Goal: Information Seeking & Learning: Learn about a topic

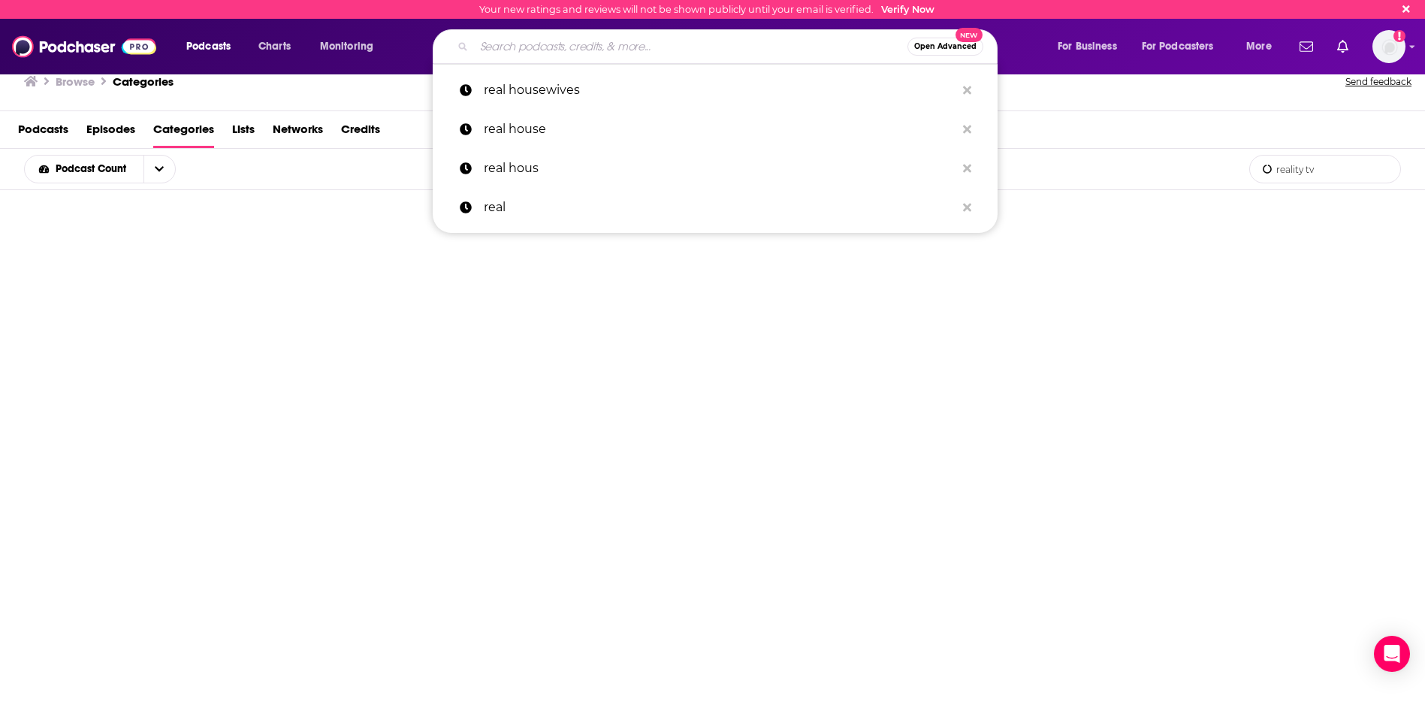
click at [711, 39] on input "Search podcasts, credits, & more..." at bounding box center [690, 47] width 433 height 24
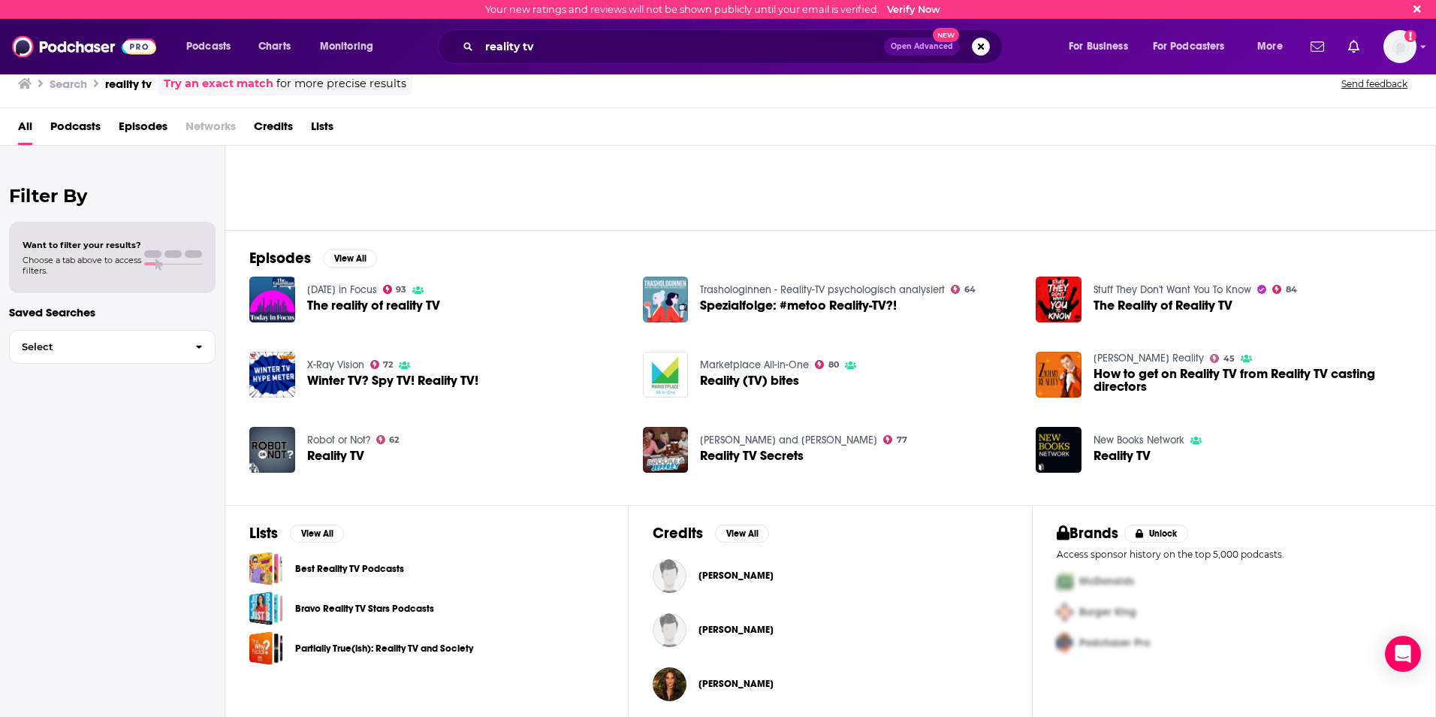
scroll to position [223, 0]
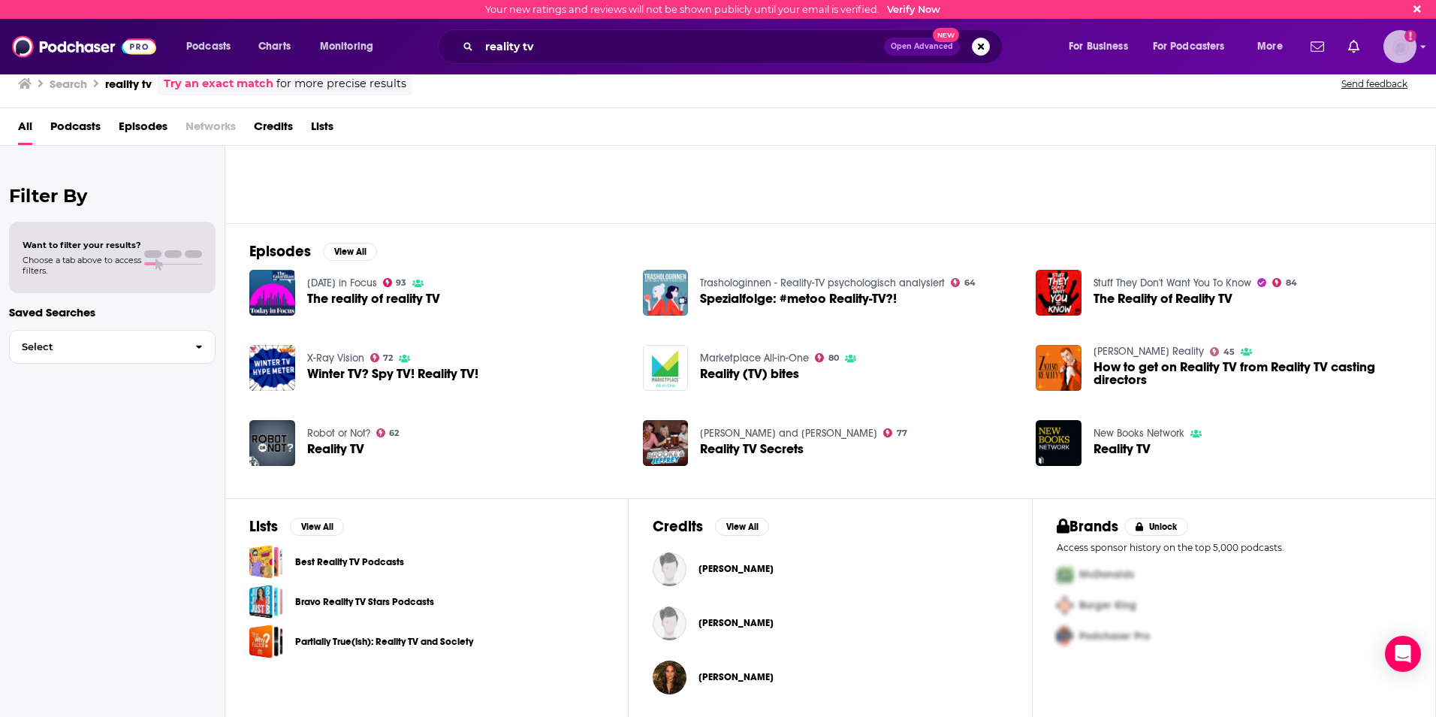
click at [1396, 45] on img "Logged in as jbarbour" at bounding box center [1400, 46] width 33 height 33
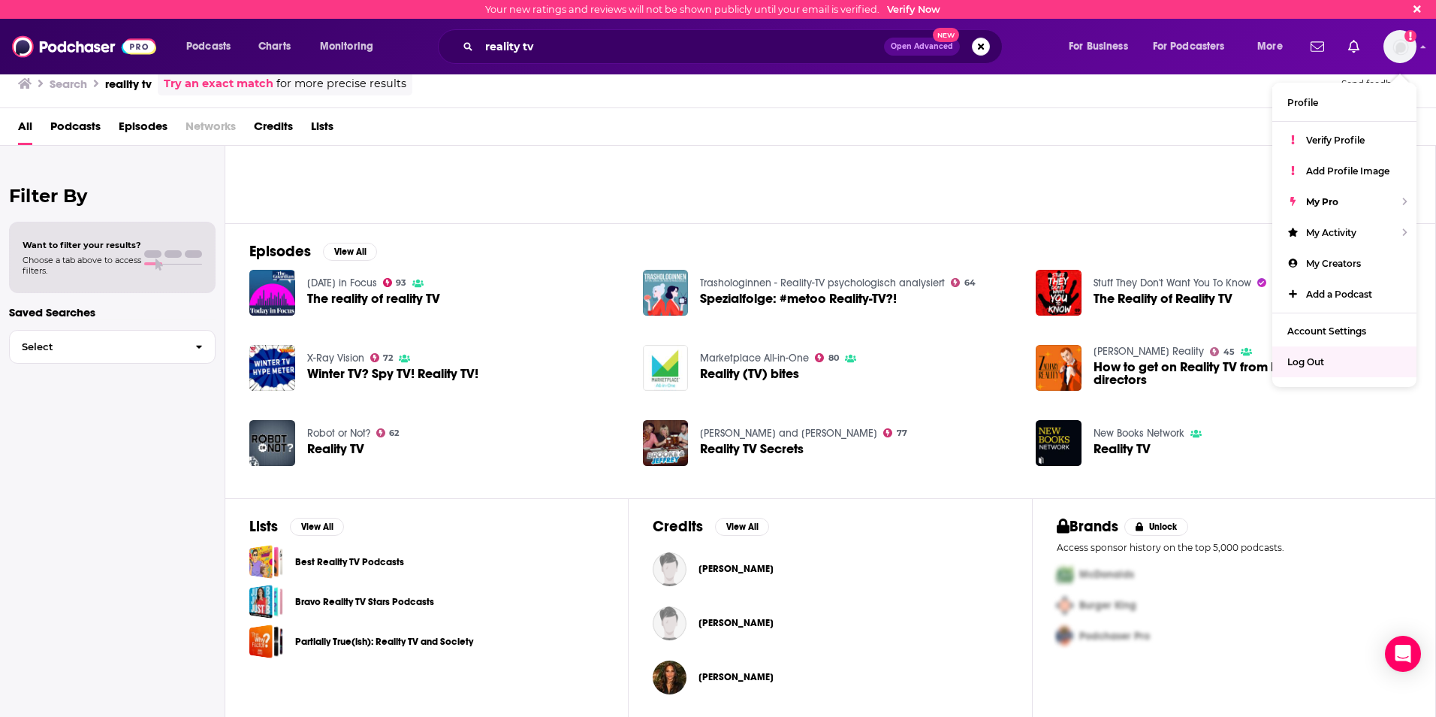
click at [1333, 420] on div "New Books Network Reality TV" at bounding box center [1224, 443] width 376 height 47
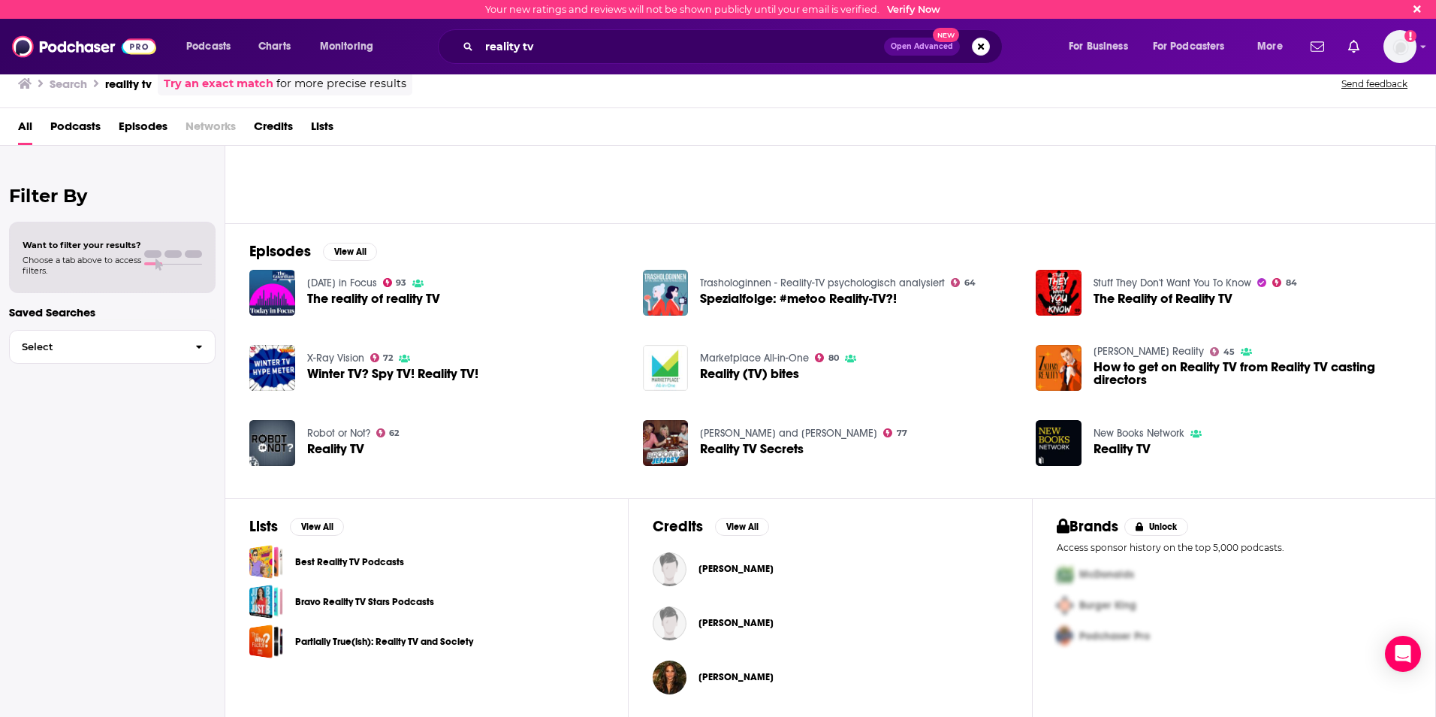
scroll to position [0, 0]
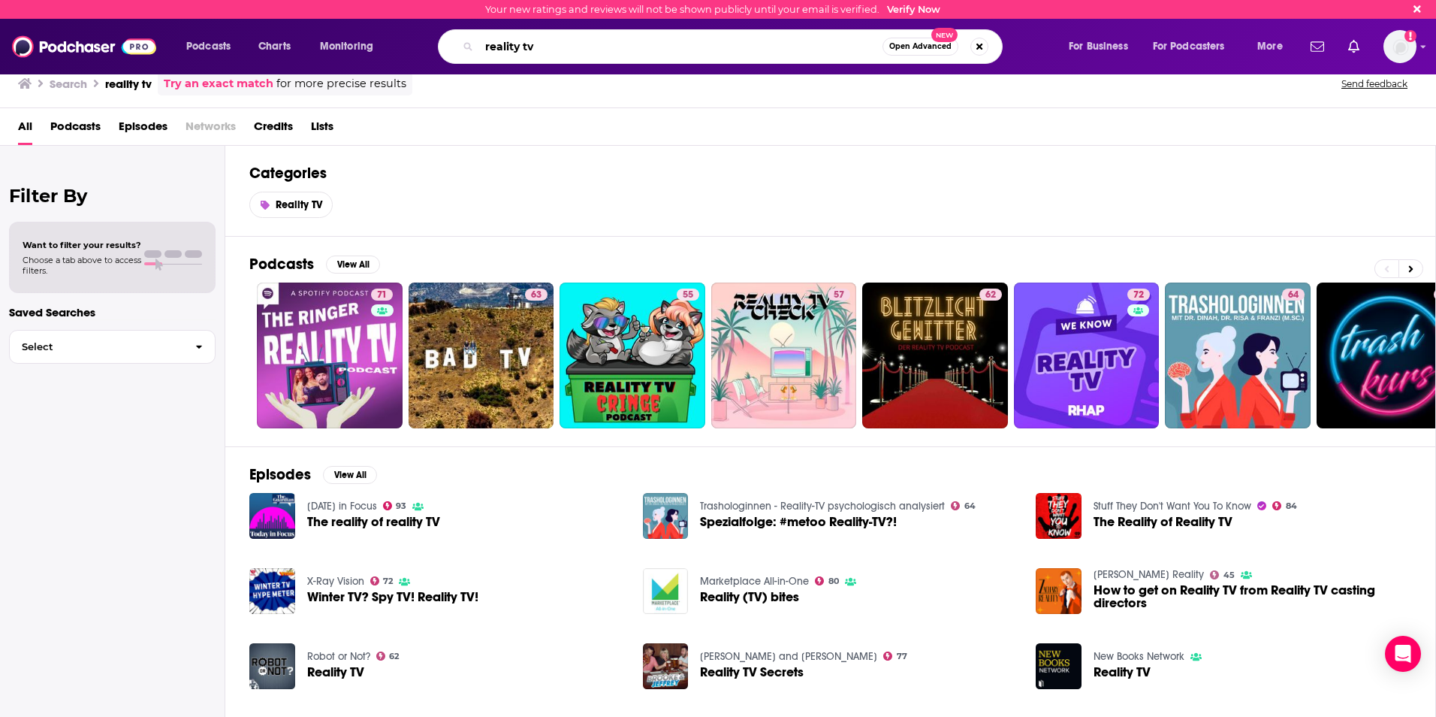
click at [544, 49] on input "reality tv" at bounding box center [680, 47] width 403 height 24
type input "reality tvclU"
